Goal: Entertainment & Leisure: Consume media (video, audio)

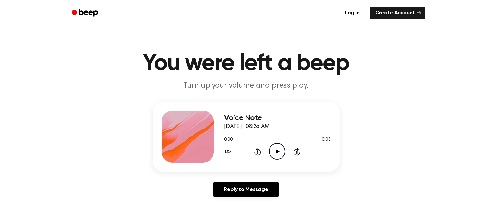
click at [270, 146] on icon "Play Audio" at bounding box center [277, 151] width 17 height 17
click at [279, 150] on icon at bounding box center [277, 151] width 3 height 4
click at [279, 150] on icon "Play Audio" at bounding box center [277, 151] width 17 height 17
click at [260, 153] on icon at bounding box center [258, 152] width 7 height 8
click at [274, 152] on icon "Play Audio" at bounding box center [277, 151] width 17 height 17
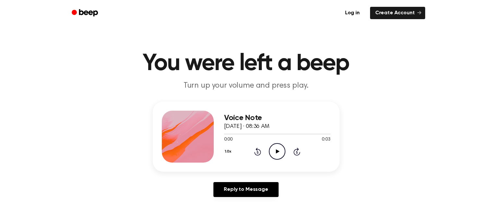
click at [274, 155] on icon "Play Audio" at bounding box center [277, 151] width 17 height 17
click at [278, 154] on icon "Play Audio" at bounding box center [277, 151] width 17 height 17
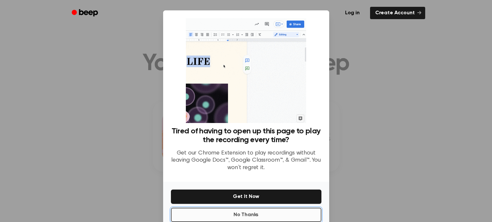
click at [275, 211] on button "No Thanks" at bounding box center [246, 215] width 151 height 14
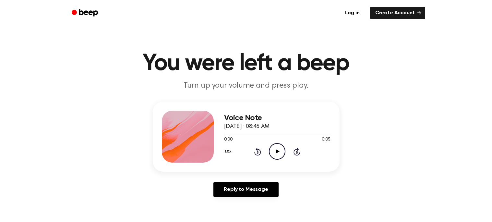
click at [276, 150] on icon "Play Audio" at bounding box center [277, 151] width 17 height 17
